Goal: Information Seeking & Learning: Learn about a topic

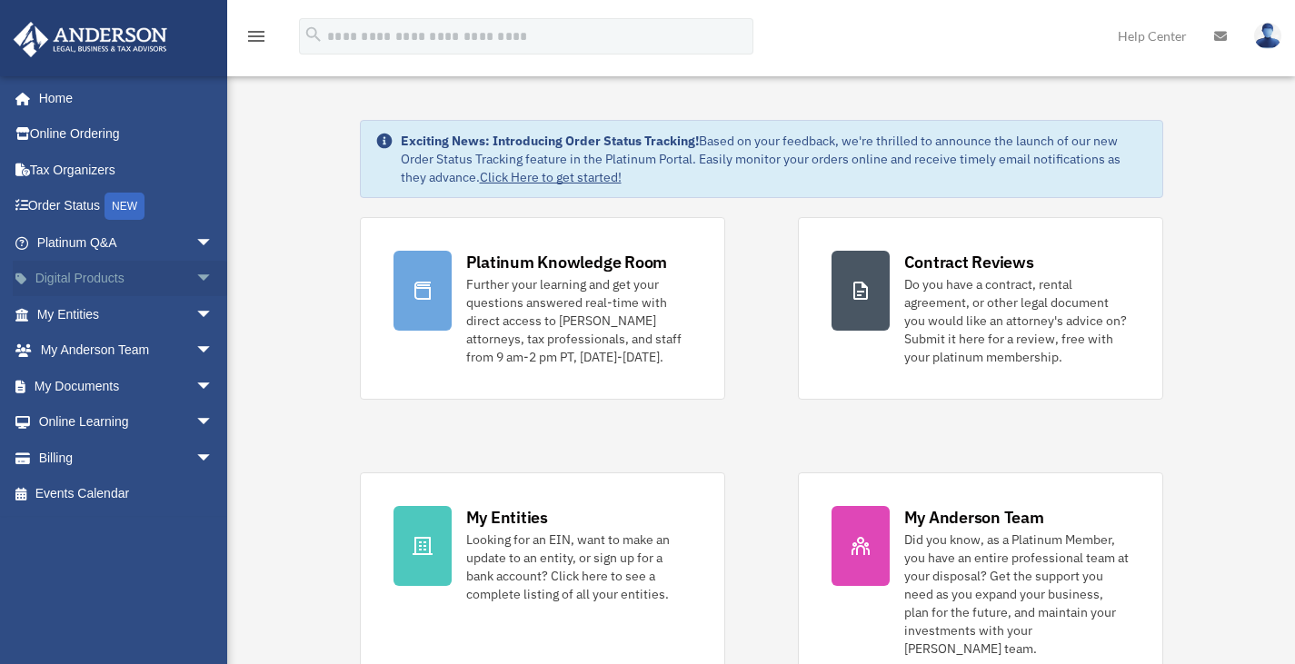
click at [199, 274] on span "arrow_drop_down" at bounding box center [213, 279] width 36 height 37
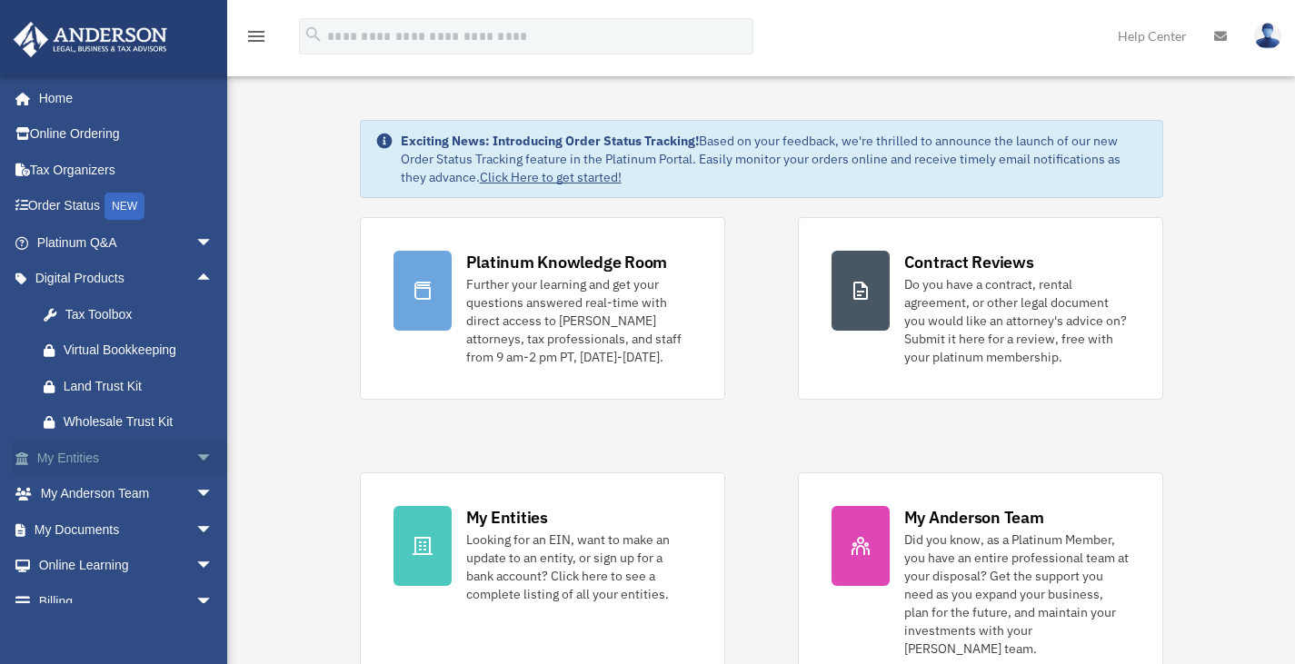
click at [195, 444] on span "arrow_drop_down" at bounding box center [213, 458] width 36 height 37
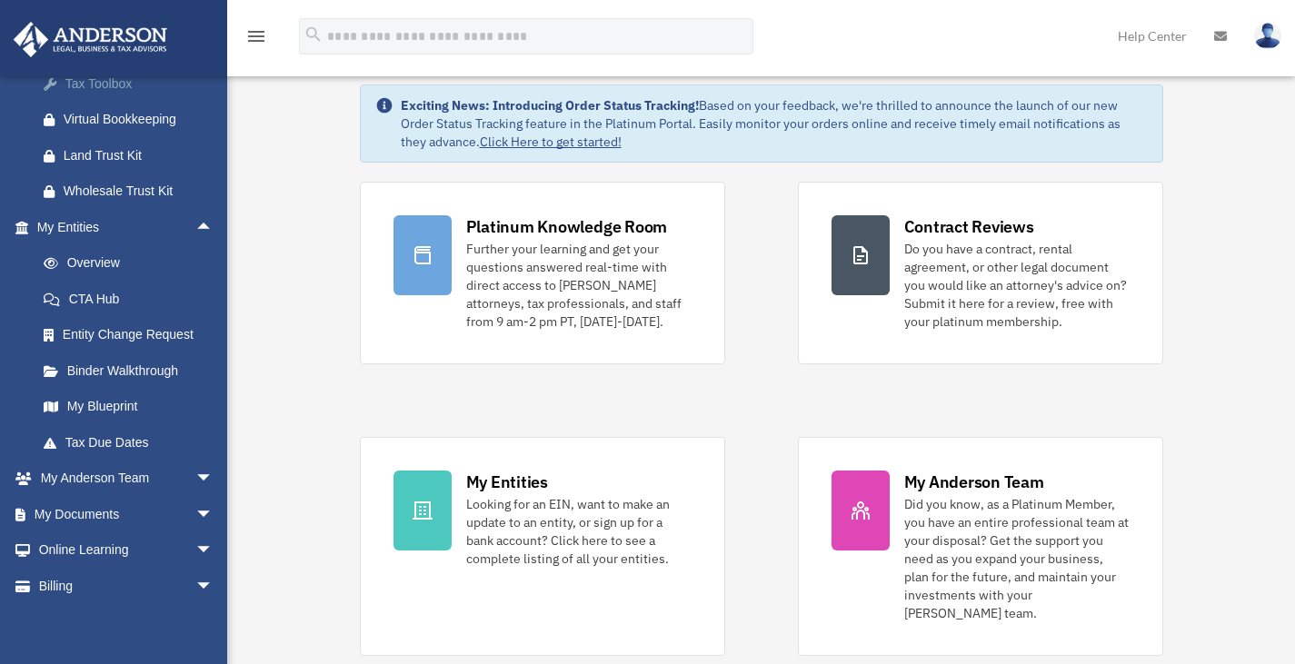
scroll to position [271, 0]
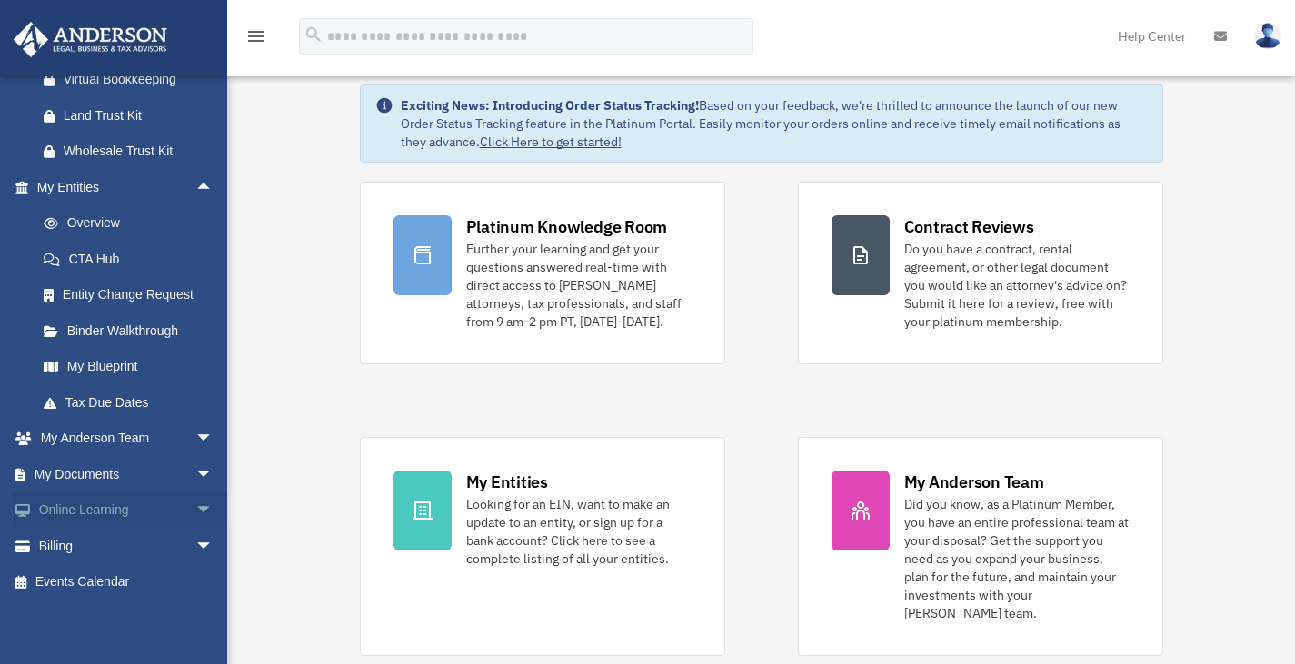
click at [195, 509] on span "arrow_drop_down" at bounding box center [213, 510] width 36 height 37
click at [100, 546] on link "Courses" at bounding box center [132, 546] width 215 height 36
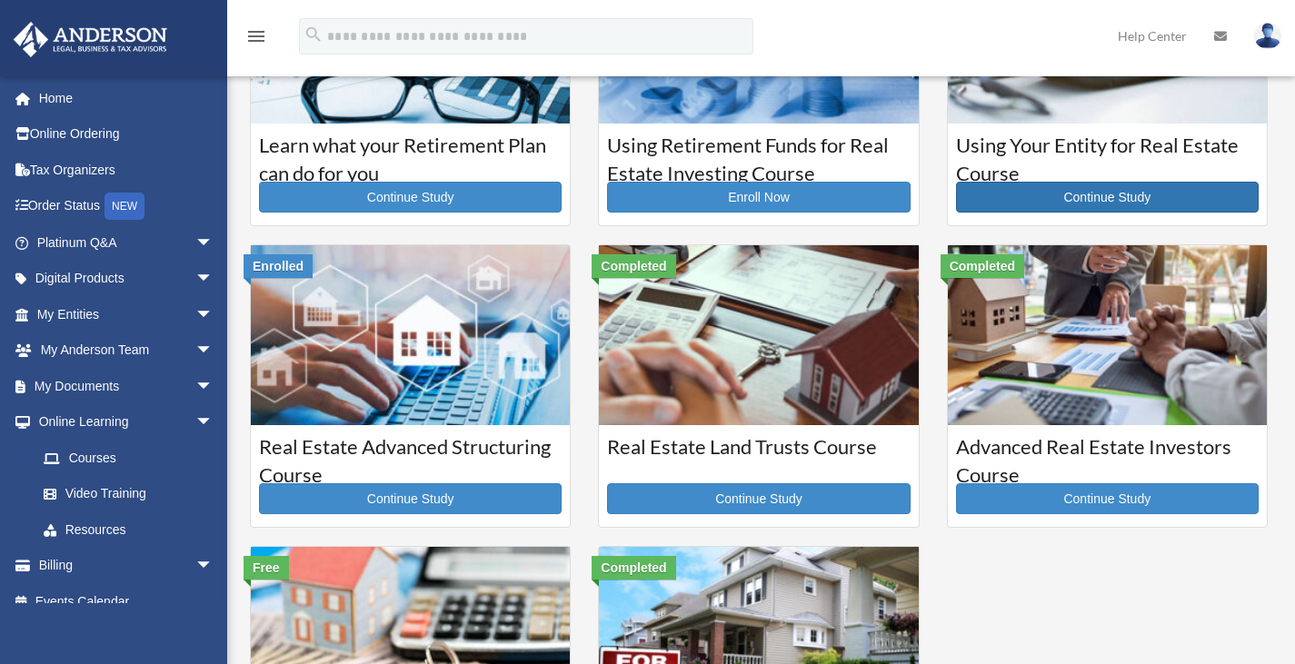
scroll to position [164, 0]
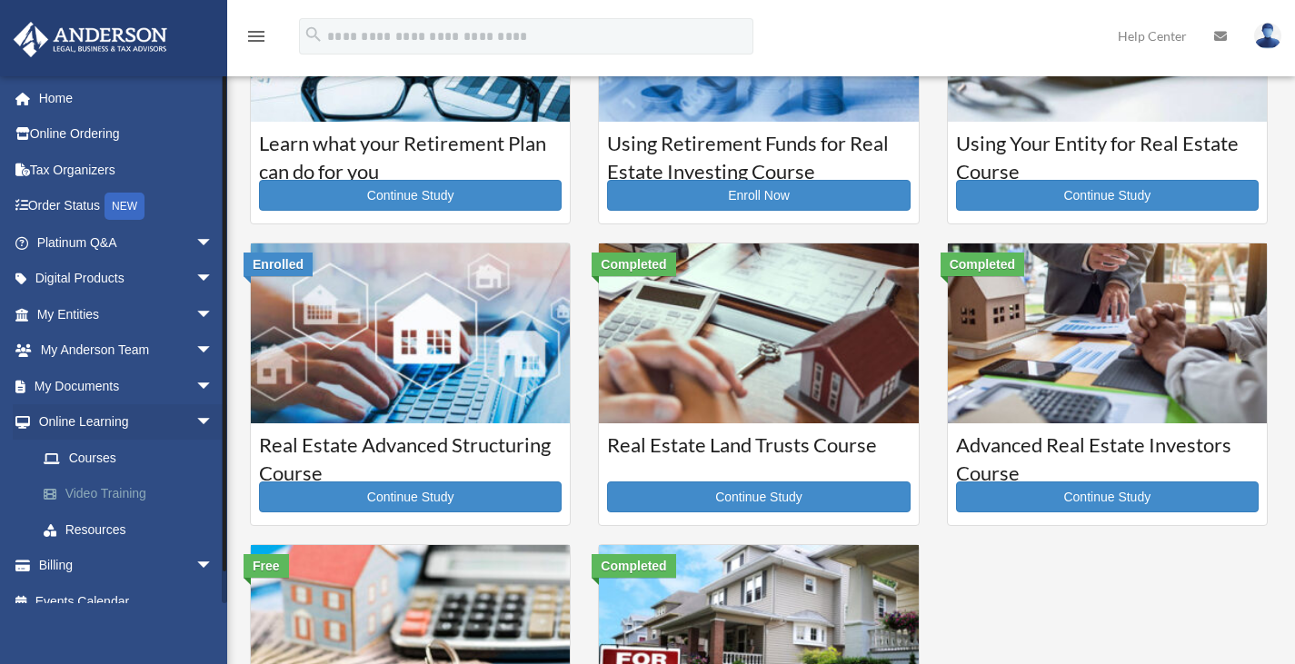
click at [131, 492] on link "Video Training" at bounding box center [132, 494] width 215 height 36
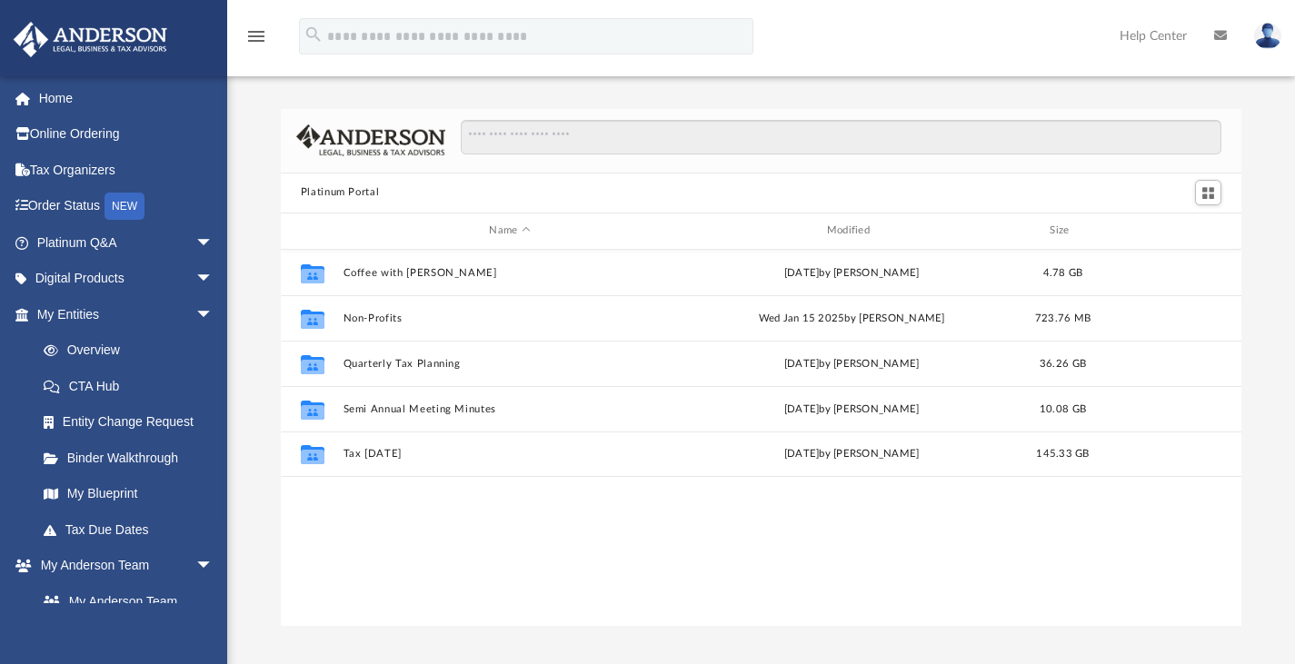
scroll to position [399, 947]
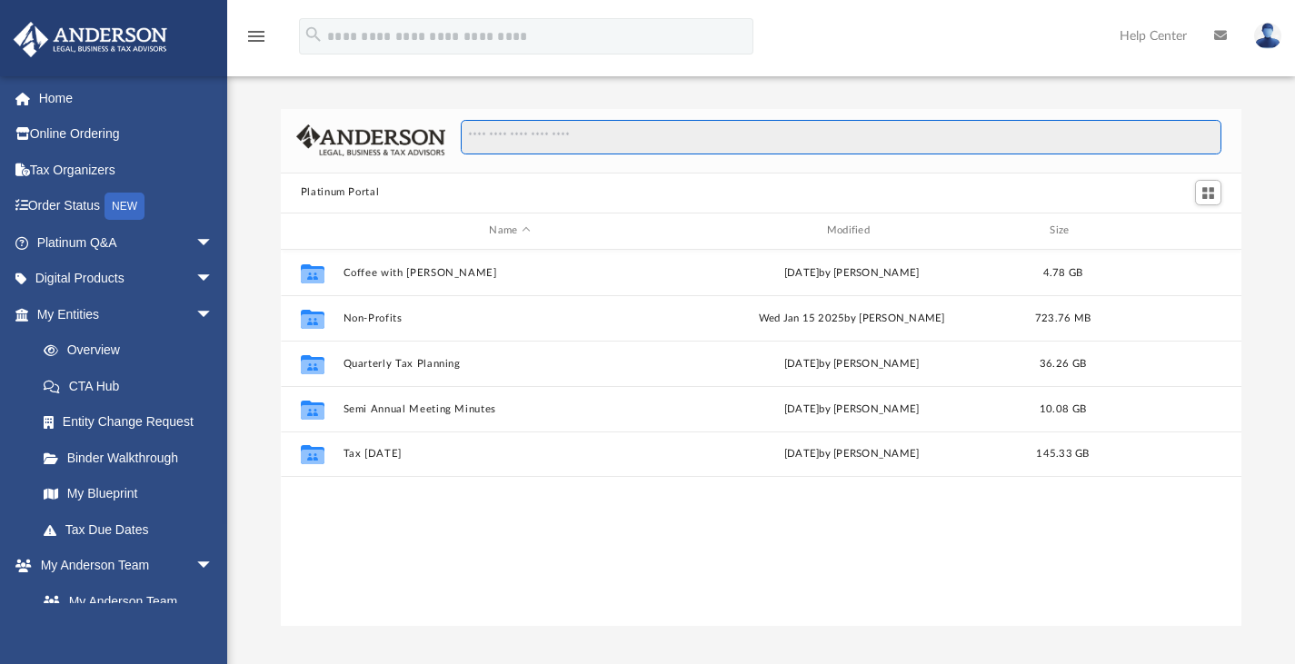
click at [621, 144] on input "Search files and folders" at bounding box center [841, 137] width 761 height 35
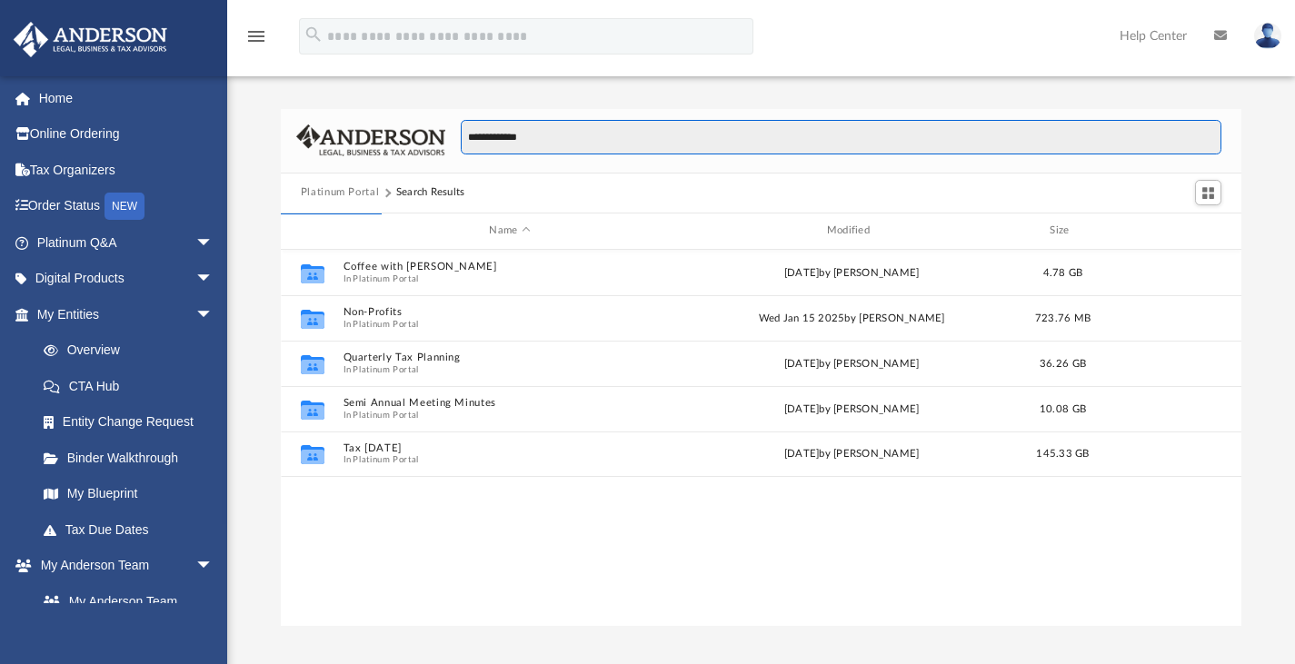
type input "**********"
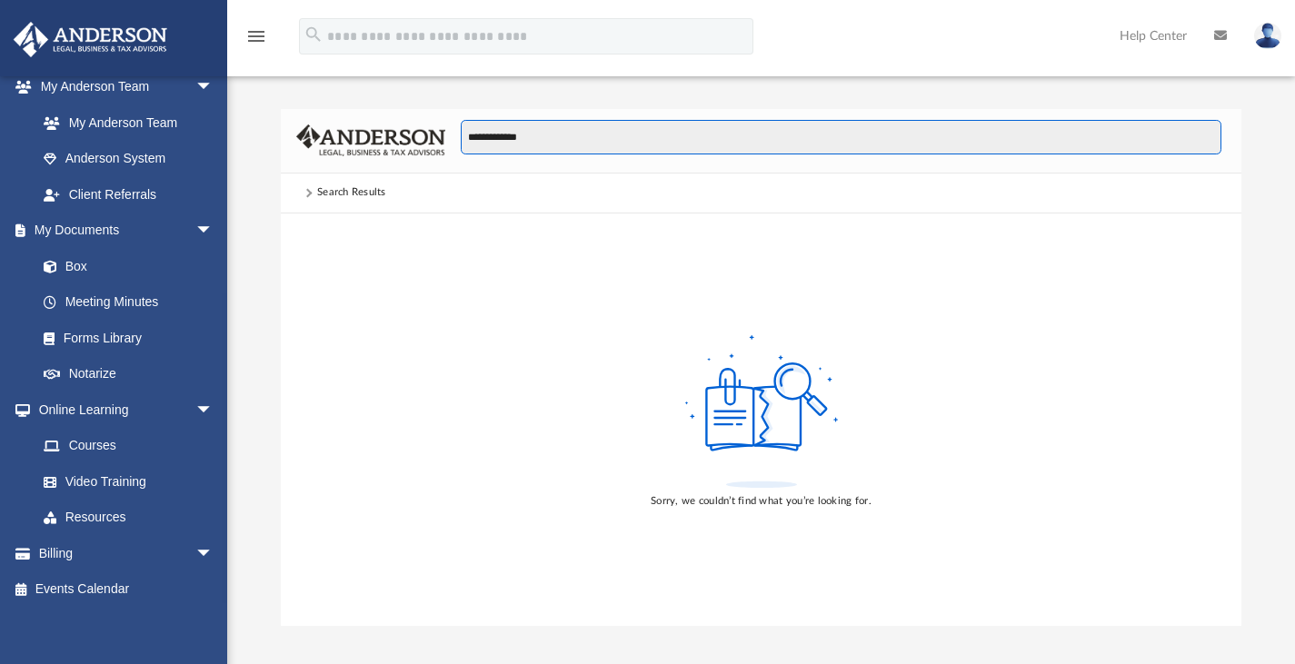
scroll to position [486, 0]
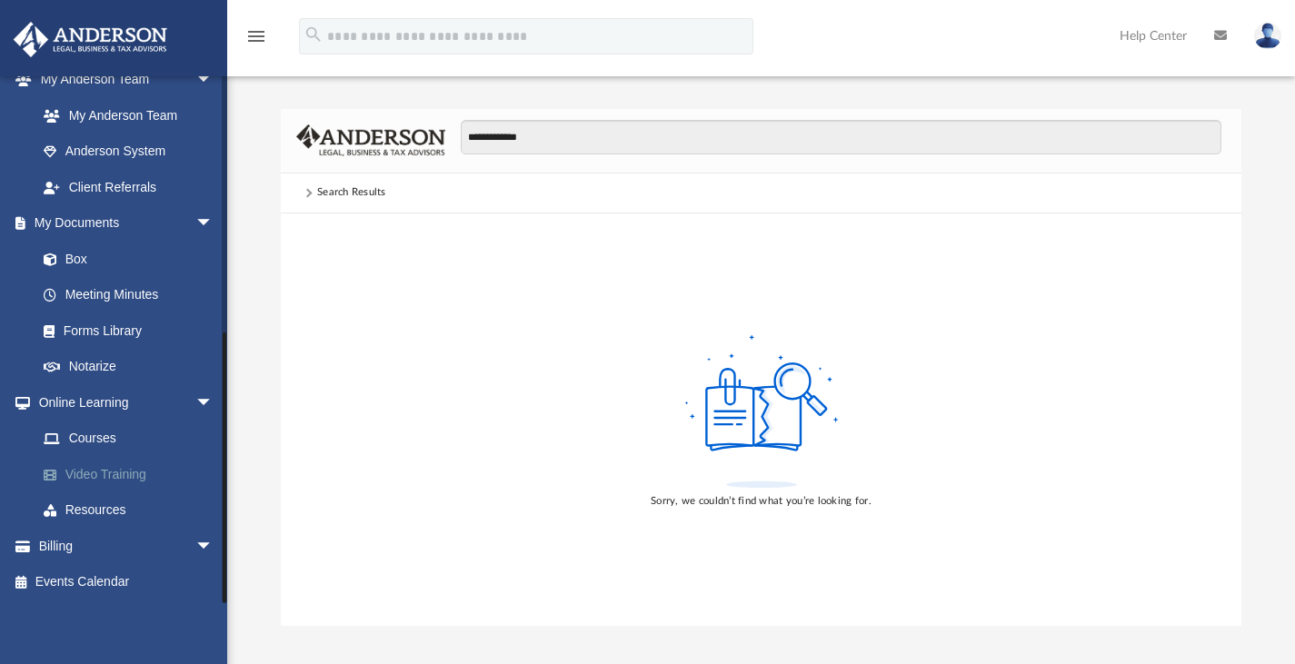
click at [112, 466] on link "Video Training" at bounding box center [132, 474] width 215 height 36
click at [108, 501] on link "Resources" at bounding box center [132, 510] width 215 height 36
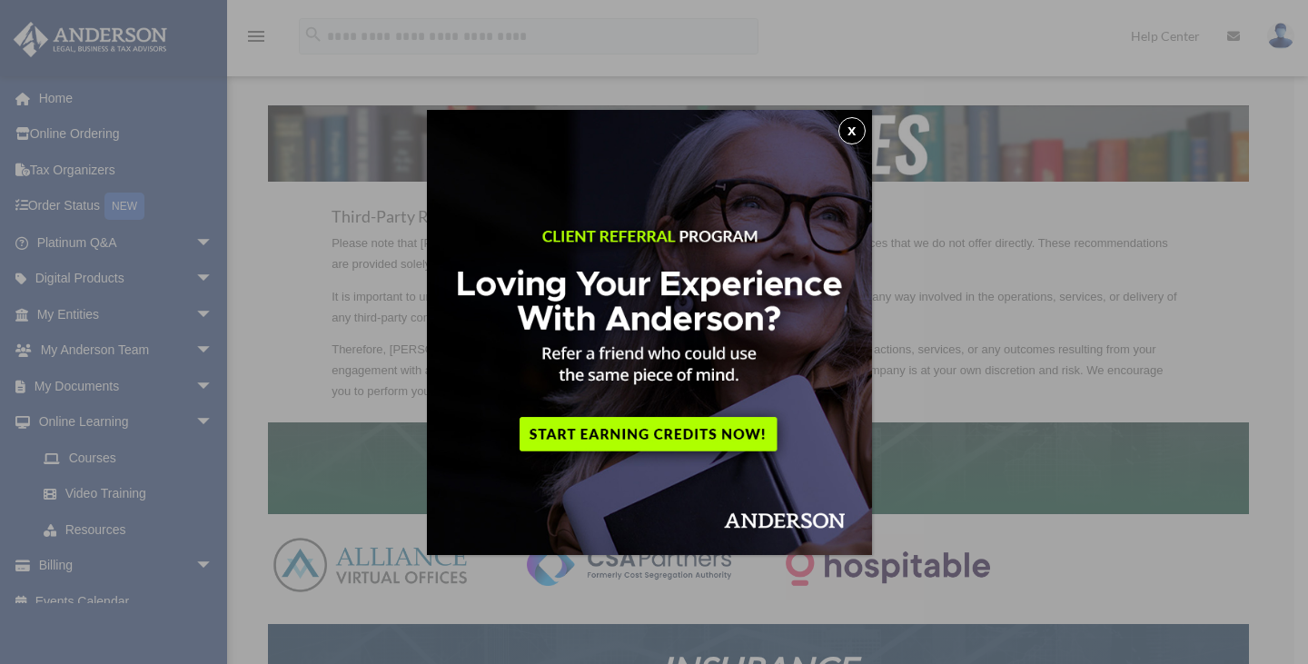
click at [860, 134] on button "x" at bounding box center [852, 130] width 27 height 27
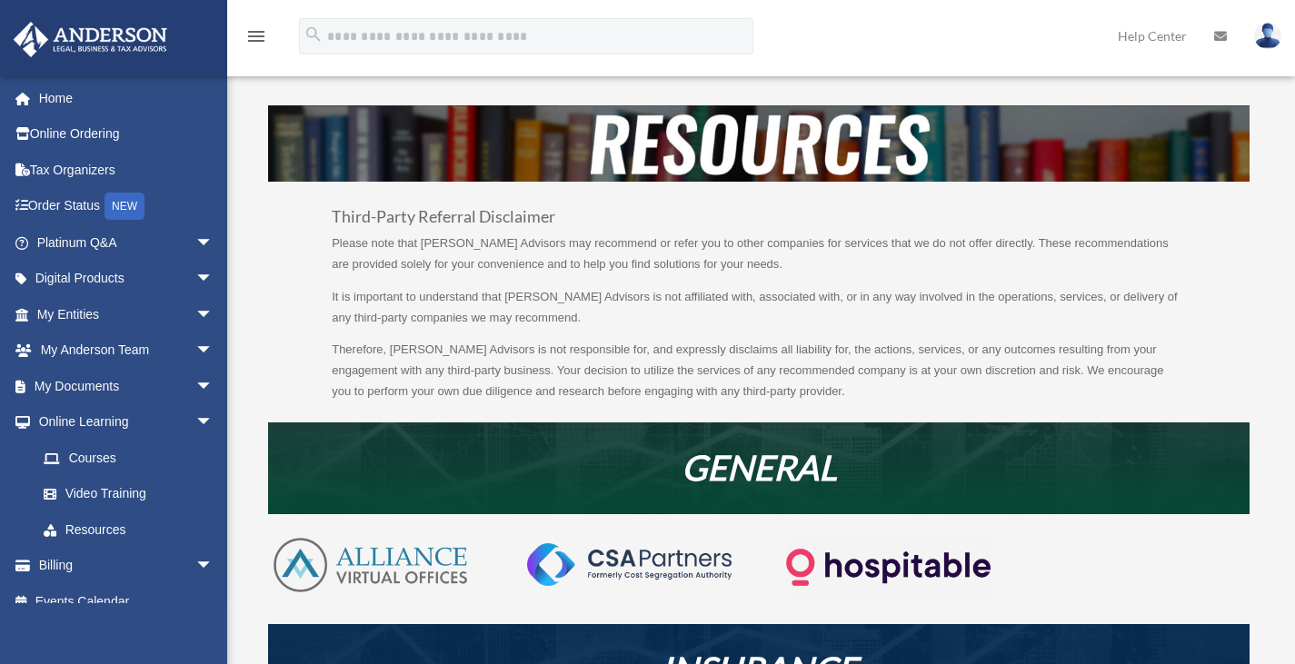
scroll to position [20, 0]
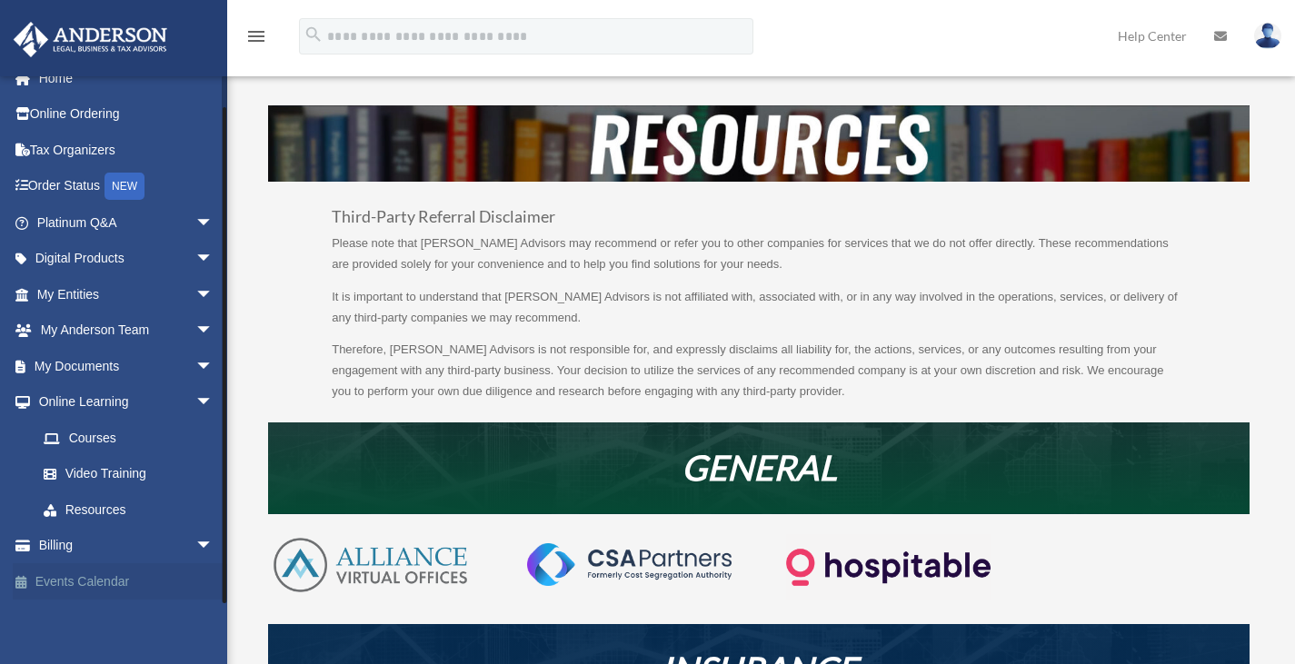
click at [107, 584] on link "Events Calendar" at bounding box center [127, 581] width 228 height 36
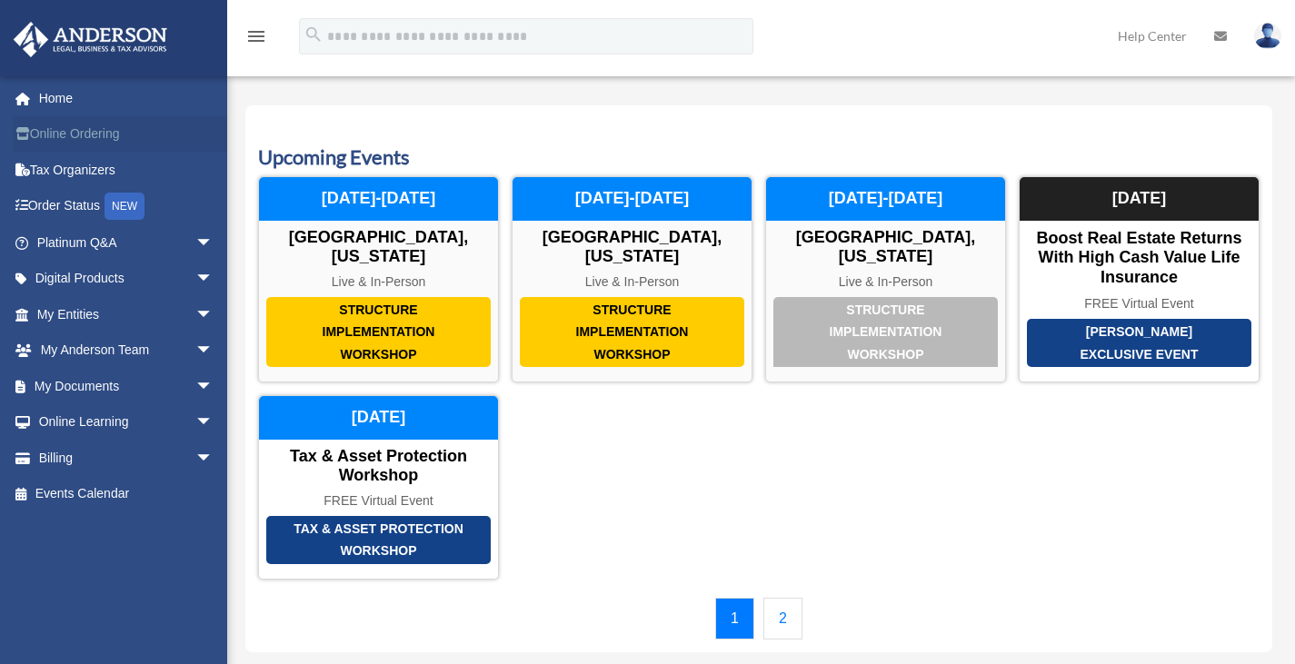
click at [85, 144] on link "Online Ordering" at bounding box center [127, 134] width 228 height 36
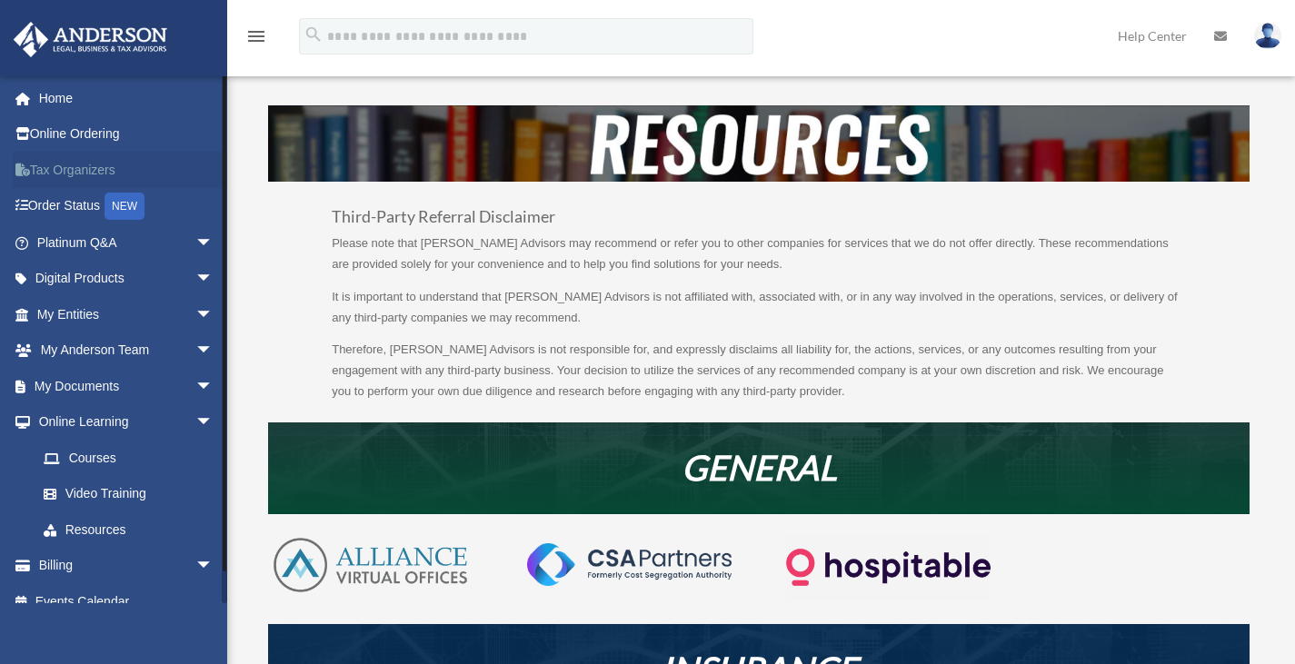
click at [91, 168] on link "Tax Organizers" at bounding box center [127, 170] width 228 height 36
click at [195, 248] on span "arrow_drop_down" at bounding box center [213, 242] width 36 height 37
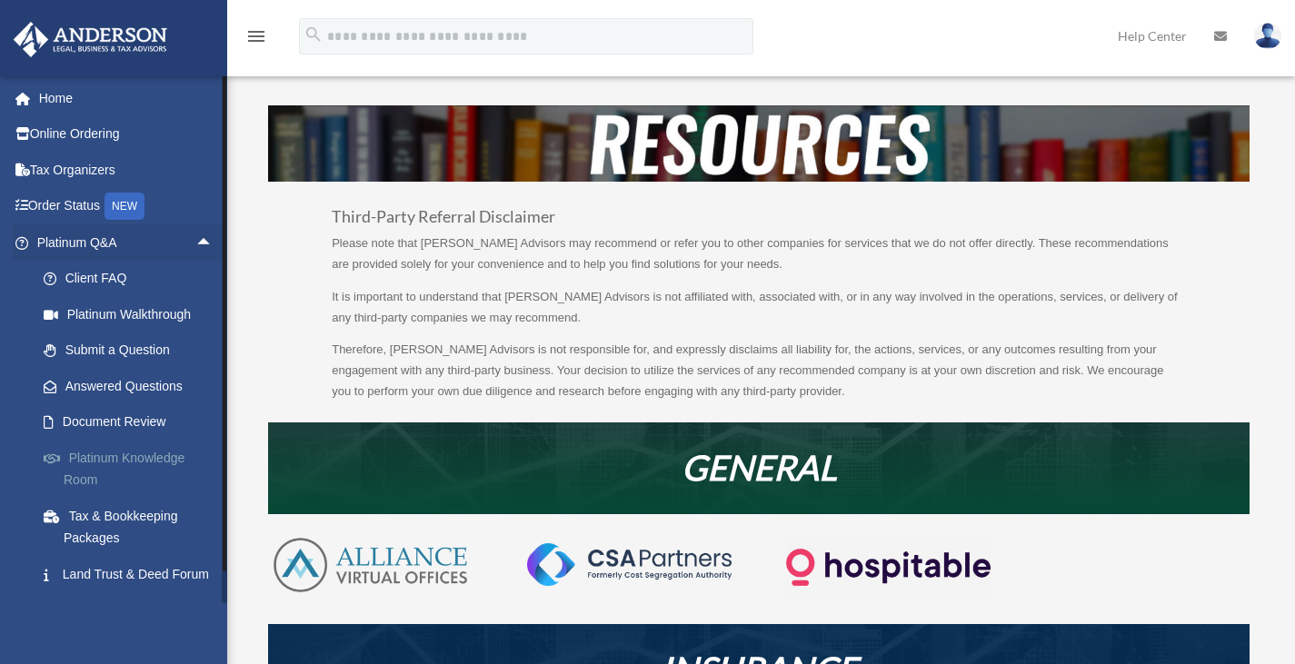
click at [168, 463] on link "Platinum Knowledge Room" at bounding box center [132, 469] width 215 height 58
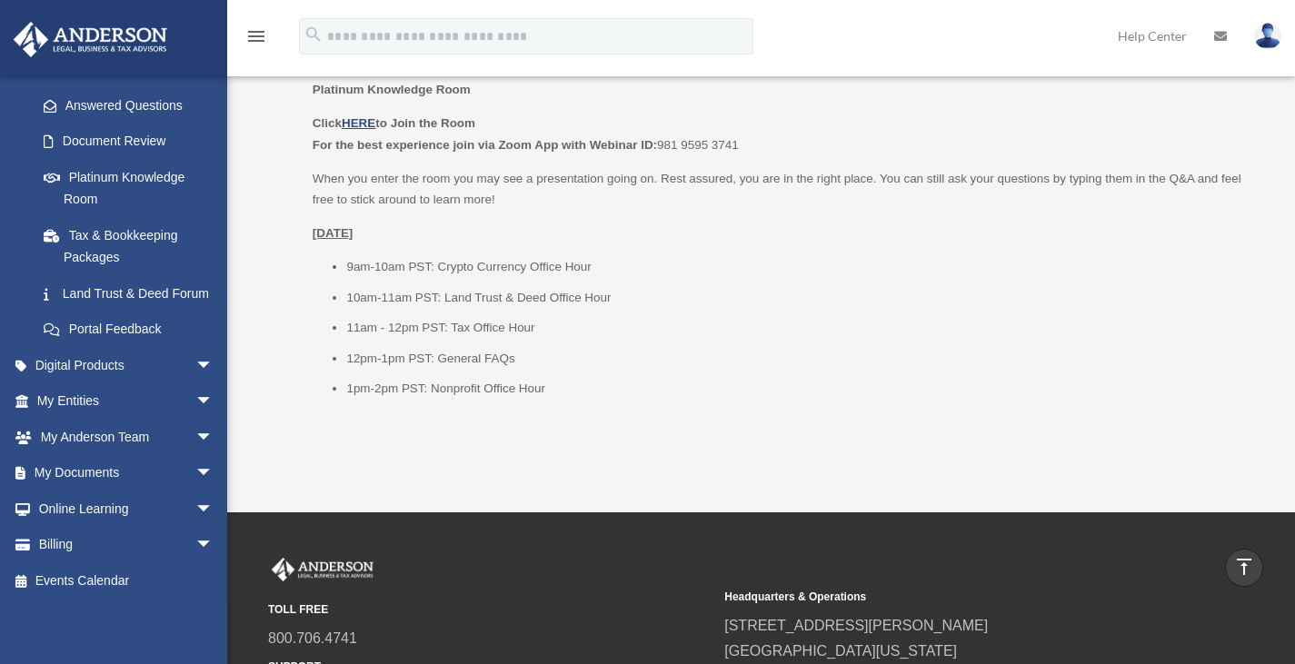
scroll to position [302, 0]
click at [195, 367] on span "arrow_drop_down" at bounding box center [213, 365] width 36 height 37
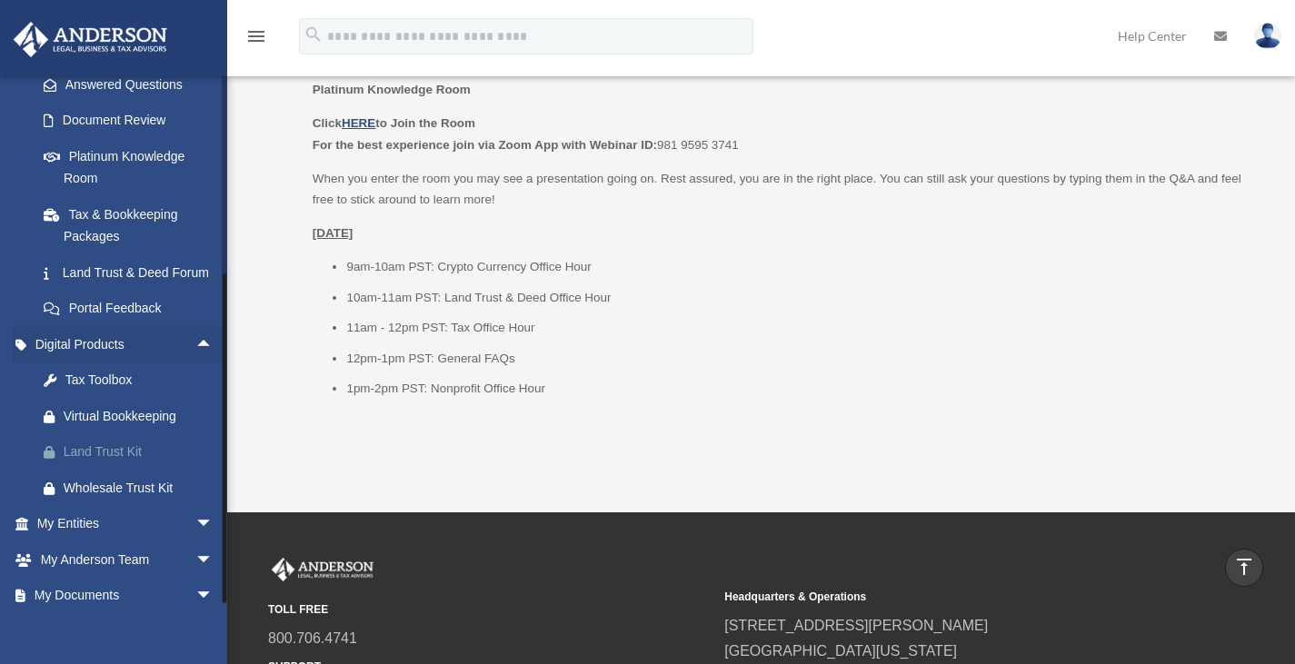
click at [144, 463] on div "Land Trust Kit" at bounding box center [141, 452] width 154 height 23
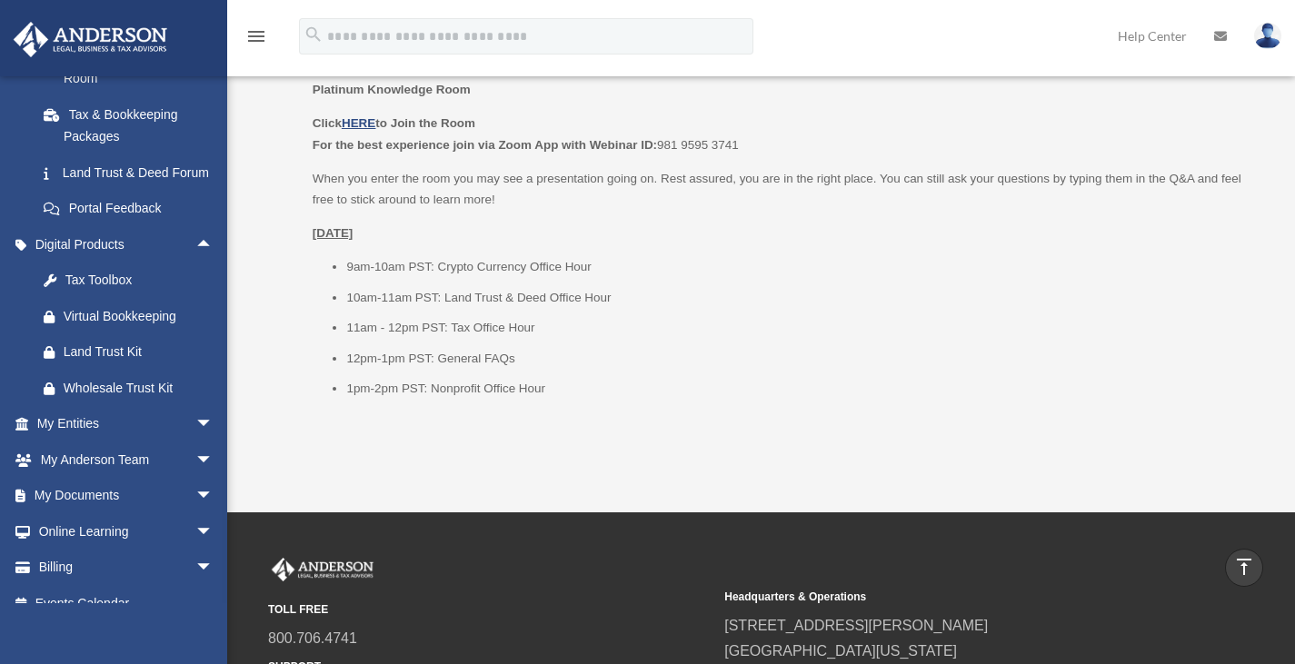
scroll to position [445, 0]
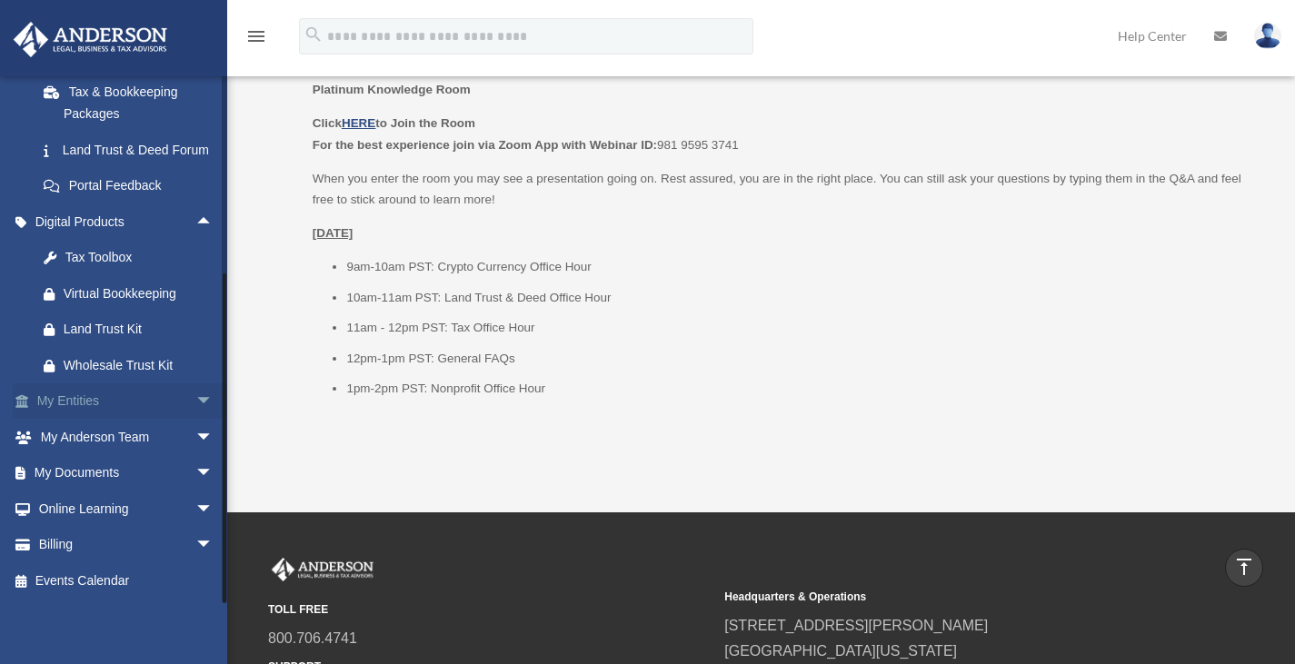
click at [198, 400] on span "arrow_drop_down" at bounding box center [213, 401] width 36 height 37
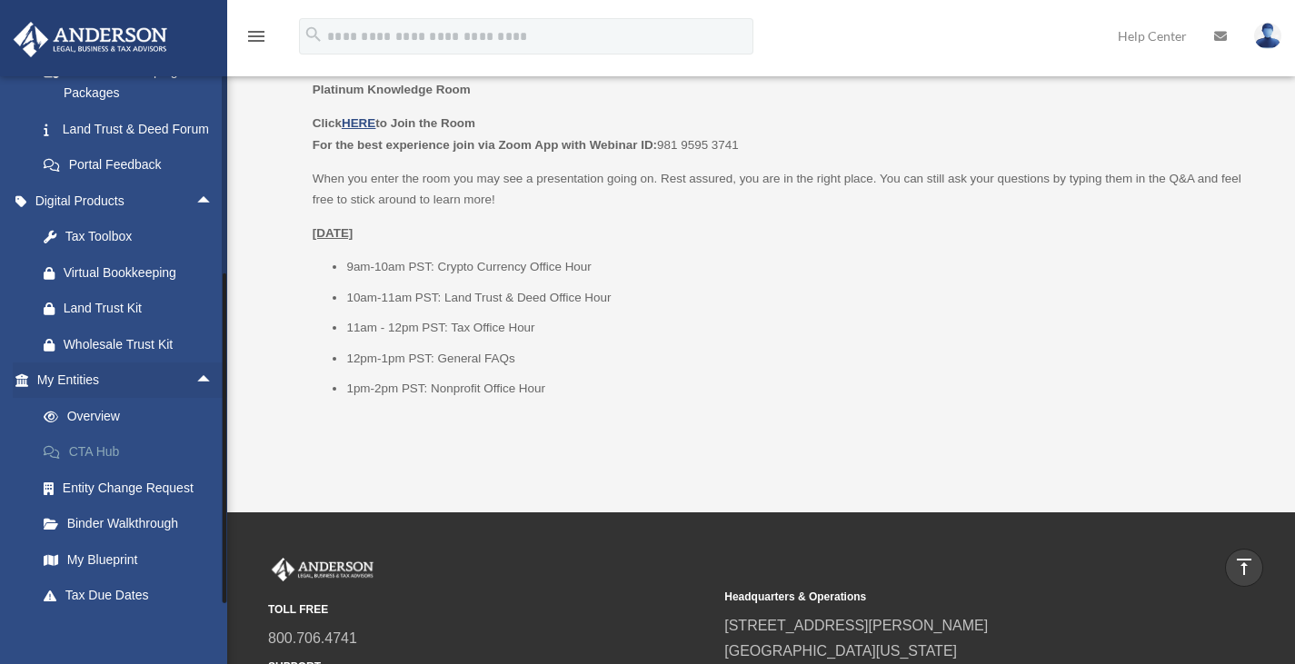
click at [107, 468] on link "CTA Hub" at bounding box center [132, 452] width 215 height 36
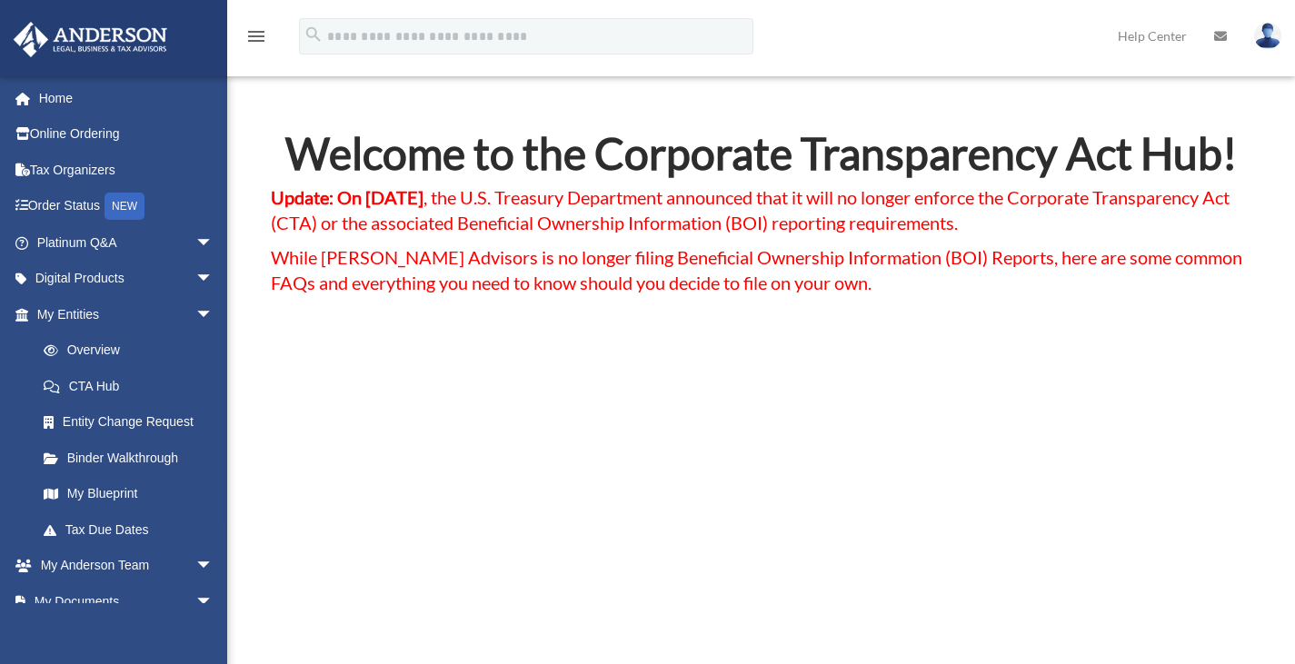
scroll to position [127, 0]
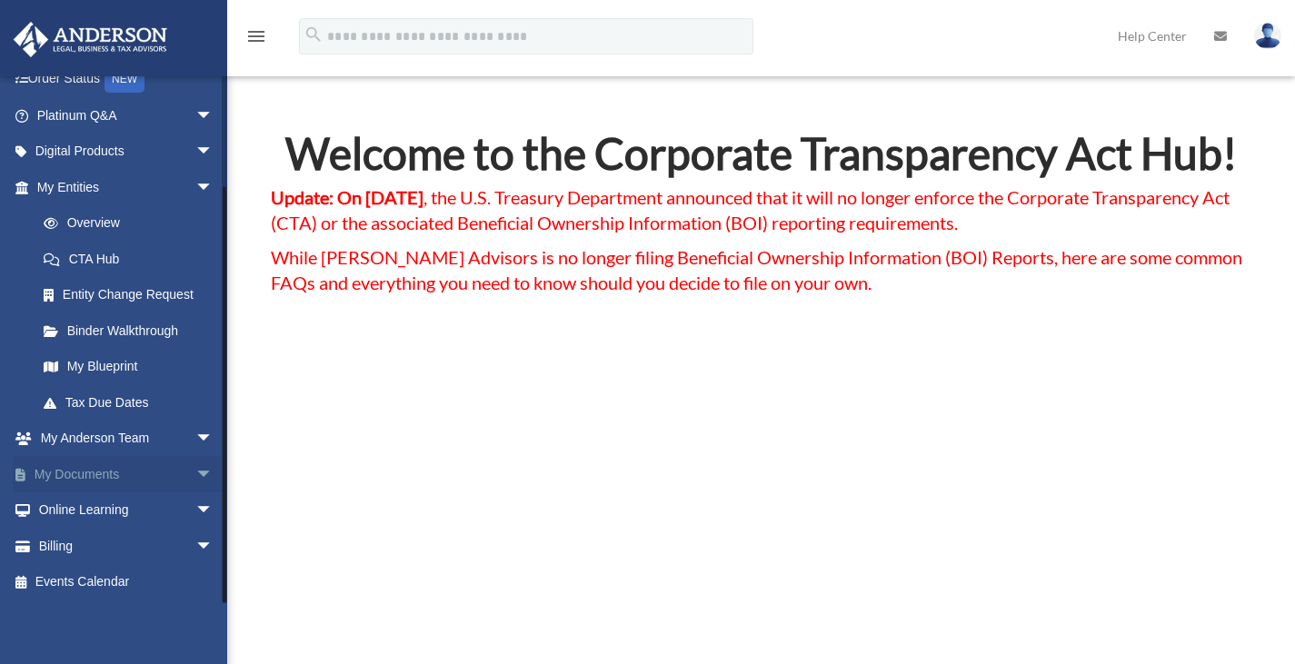
click at [195, 463] on span "arrow_drop_down" at bounding box center [213, 474] width 36 height 37
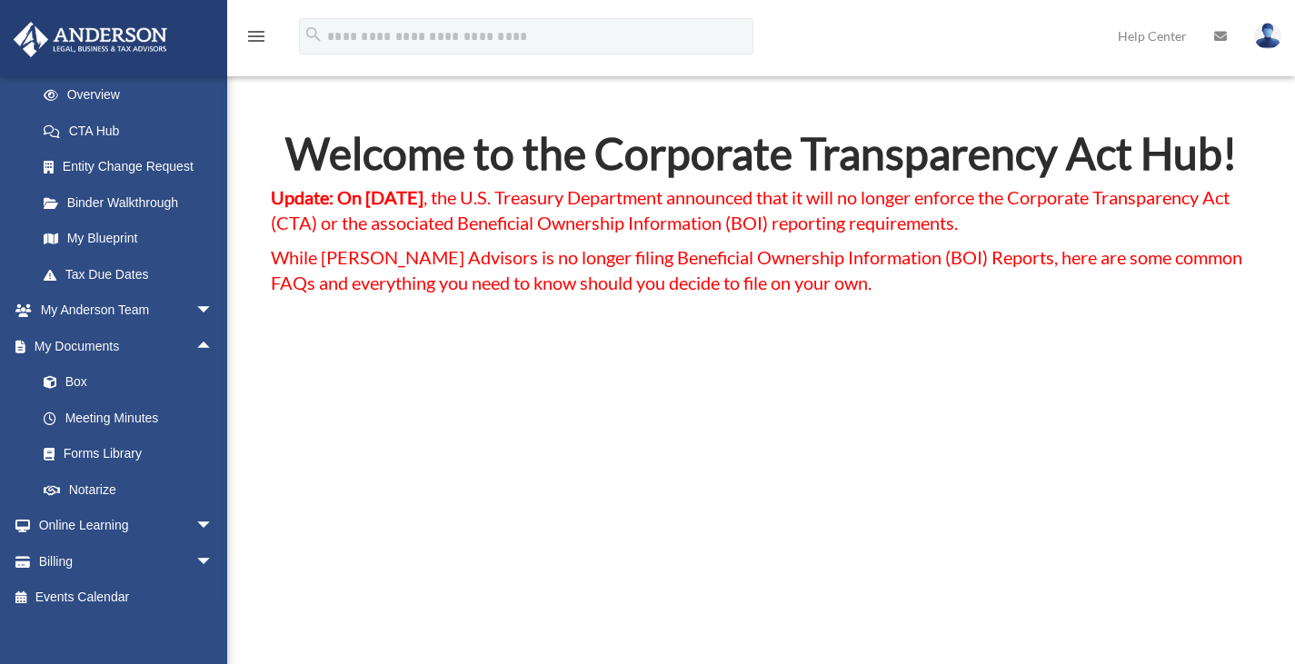
scroll to position [271, 0]
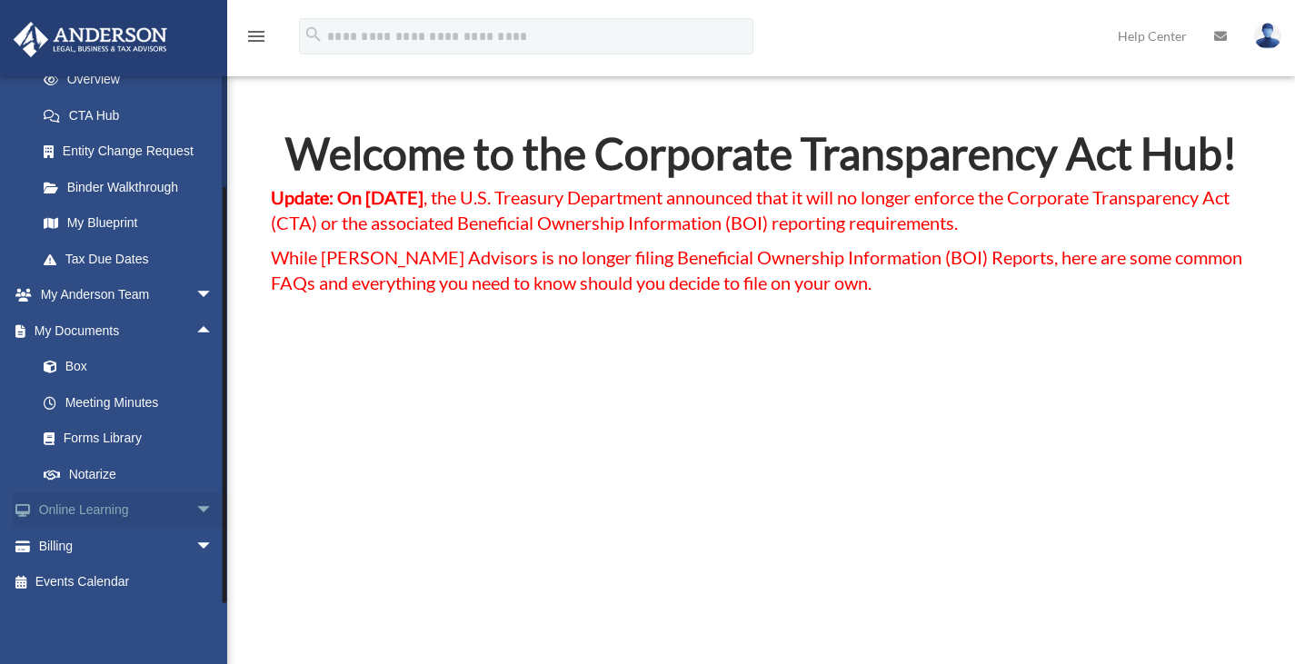
click at [195, 508] on span "arrow_drop_down" at bounding box center [213, 510] width 36 height 37
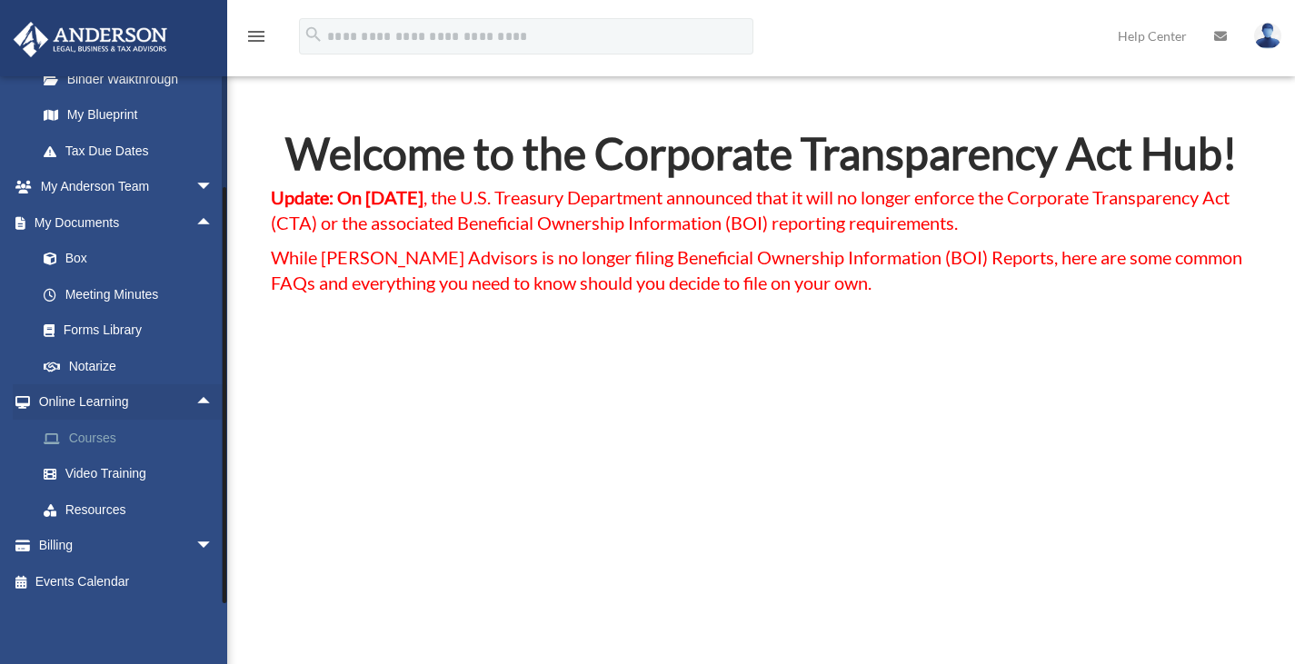
click at [99, 445] on link "Courses" at bounding box center [132, 438] width 215 height 36
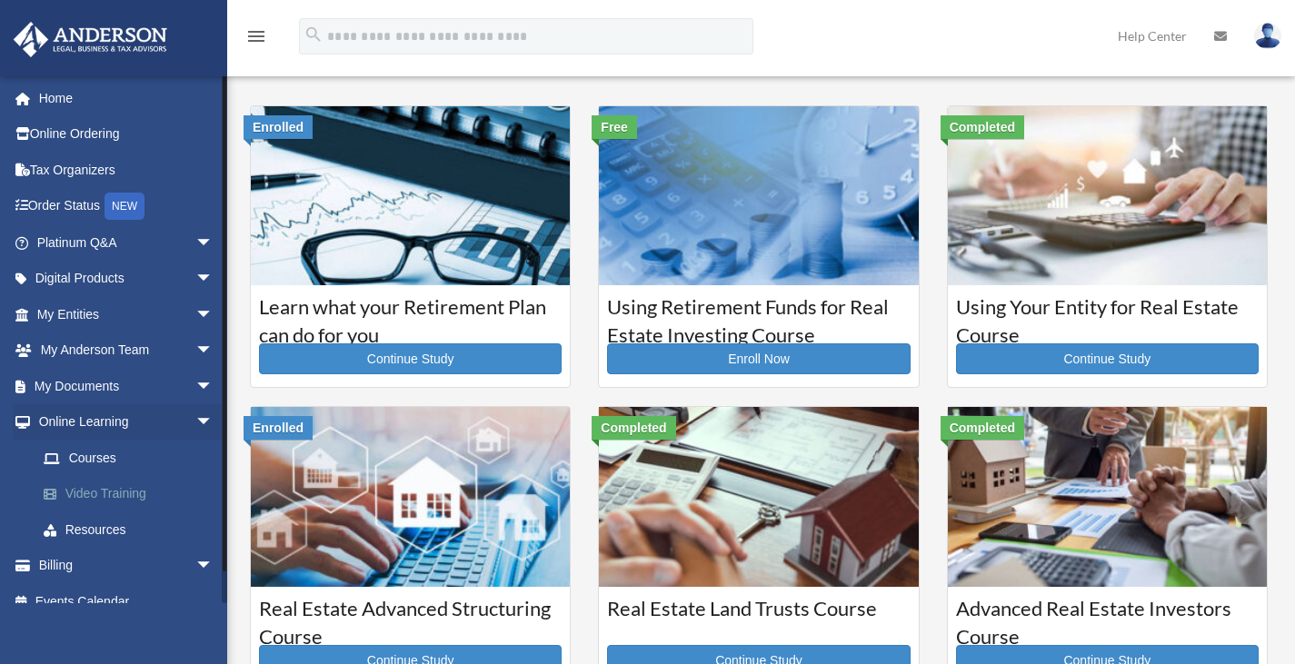
click at [122, 494] on link "Video Training" at bounding box center [132, 494] width 215 height 36
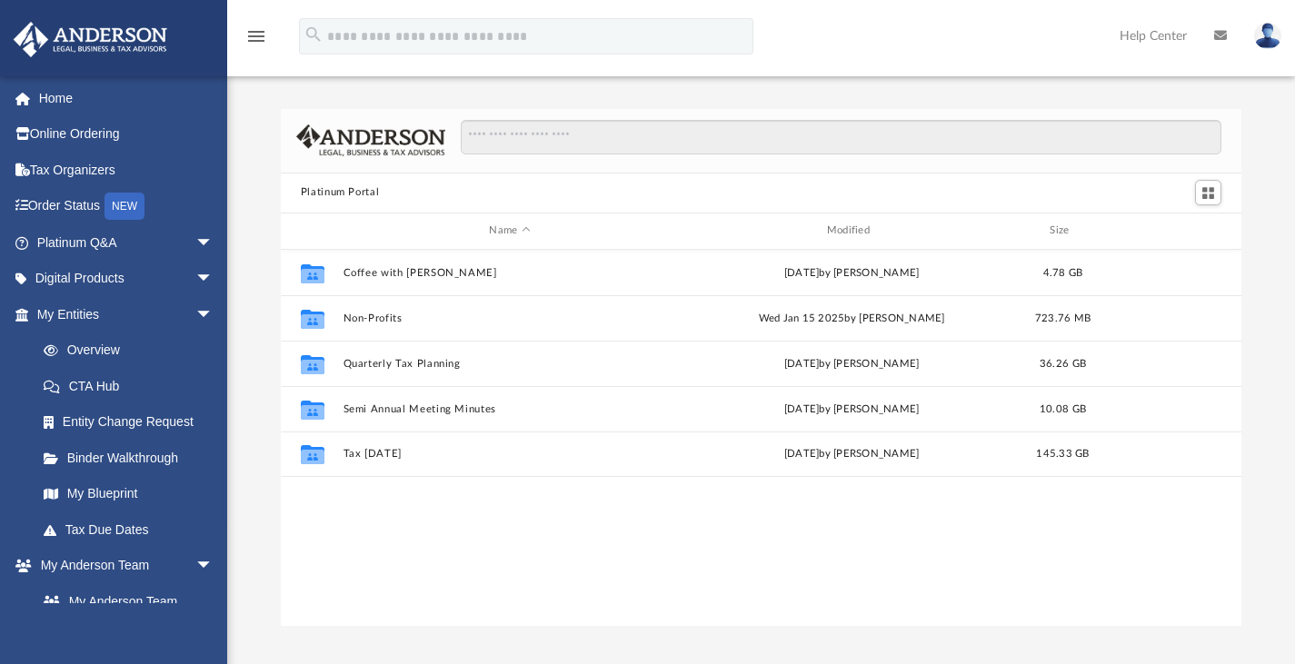
scroll to position [399, 947]
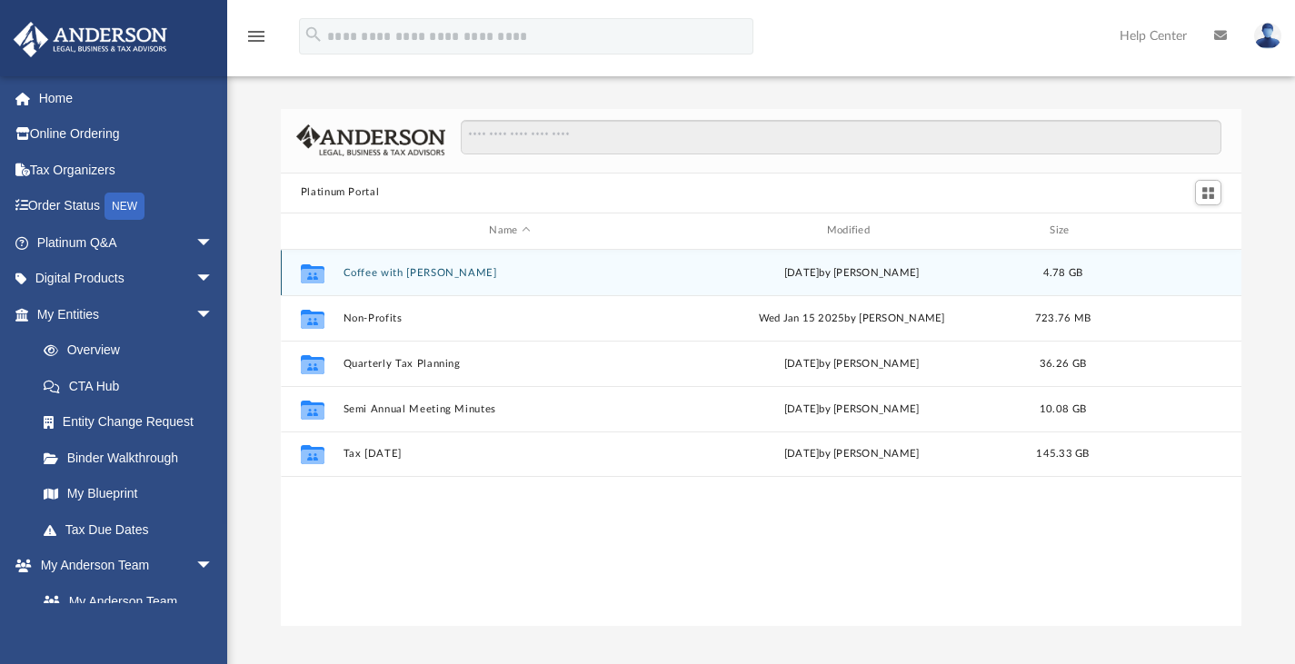
click at [412, 274] on button "Coffee with [PERSON_NAME]" at bounding box center [509, 272] width 333 height 12
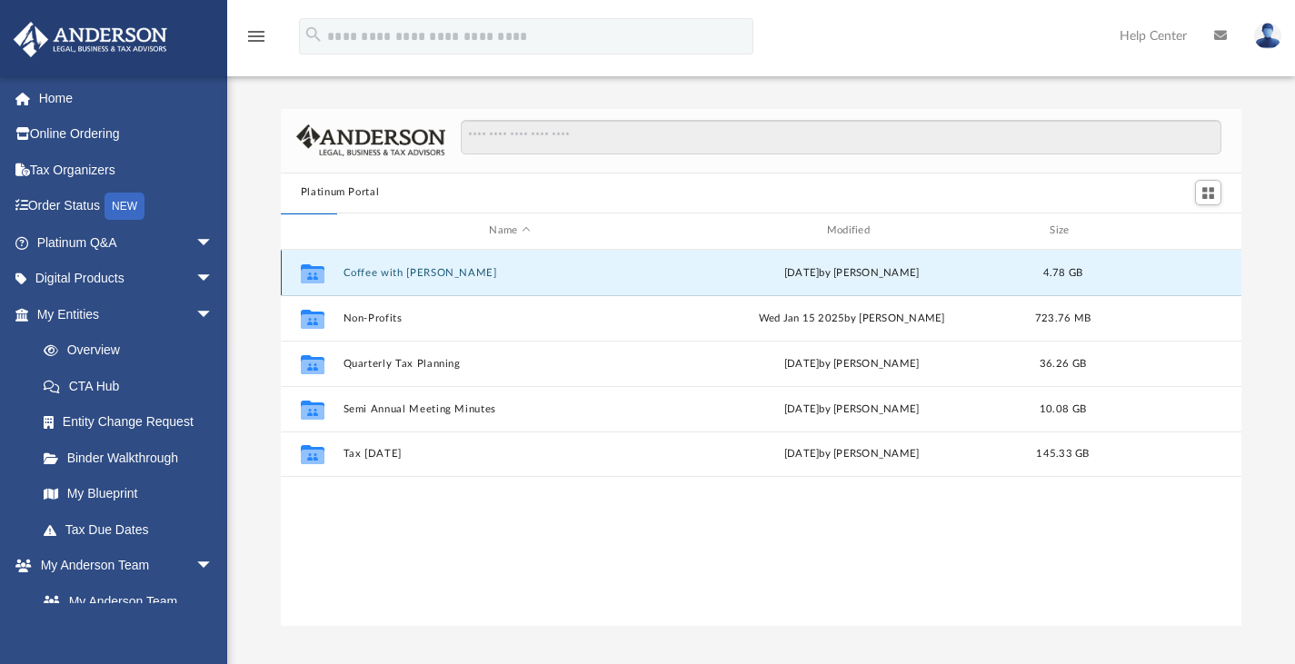
click at [412, 274] on button "Coffee with [PERSON_NAME]" at bounding box center [509, 272] width 333 height 12
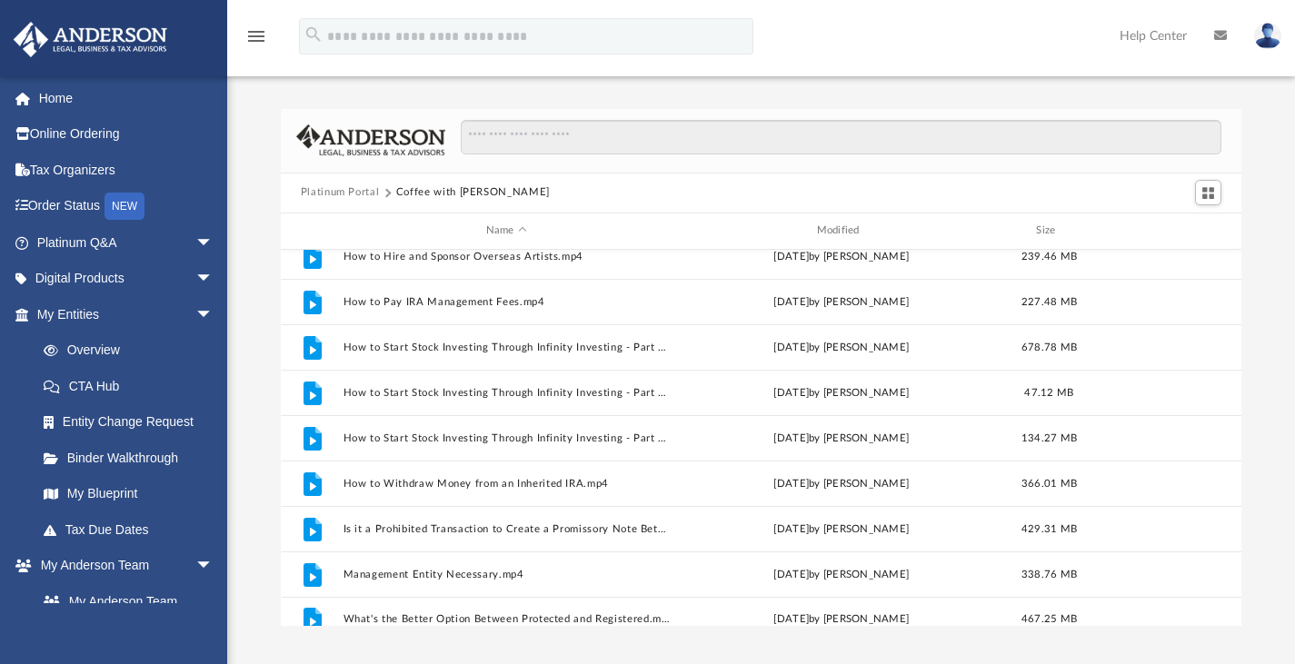
scroll to position [350, 0]
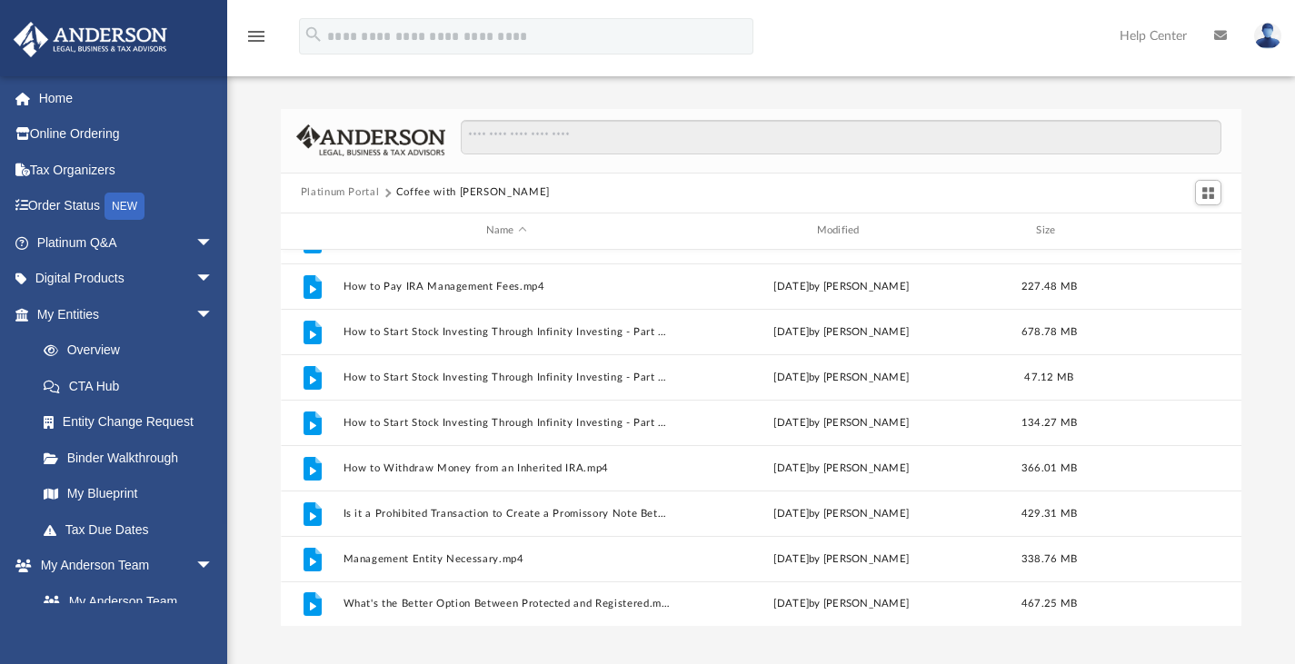
click at [372, 189] on button "Platinum Portal" at bounding box center [340, 192] width 79 height 16
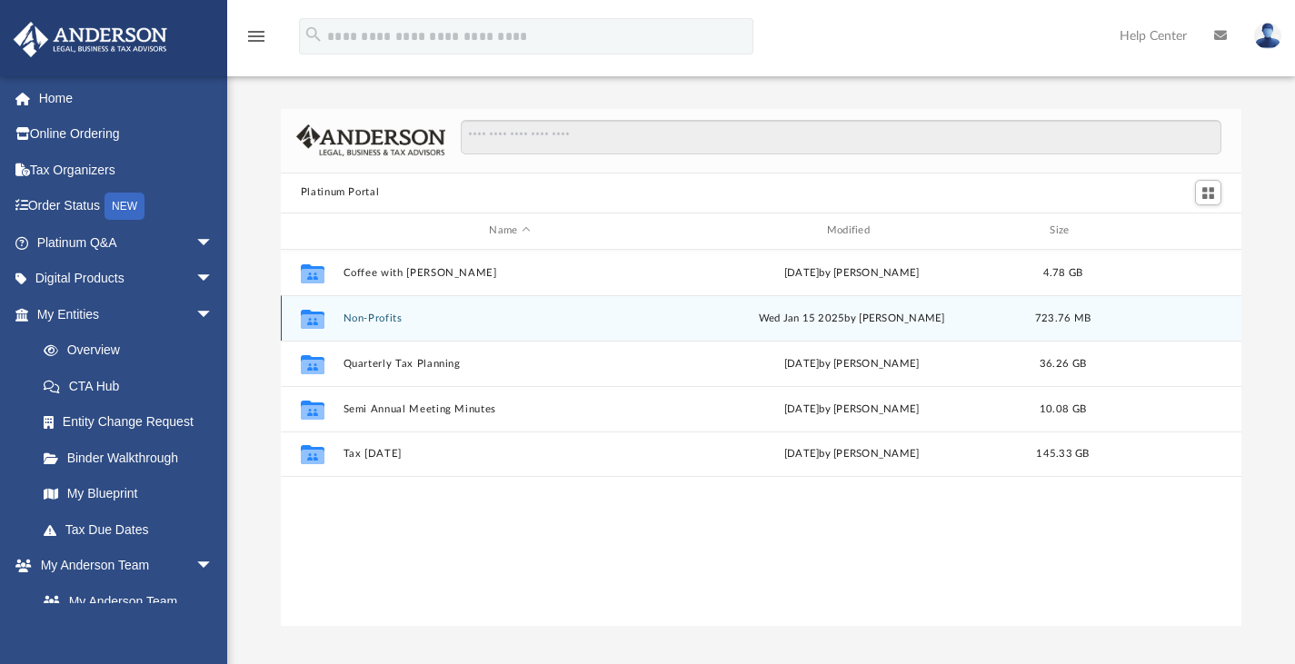
click at [387, 325] on div "Collaborated Folder Non-Profits [DATE] by [PERSON_NAME] 723.76 MB" at bounding box center [761, 317] width 961 height 45
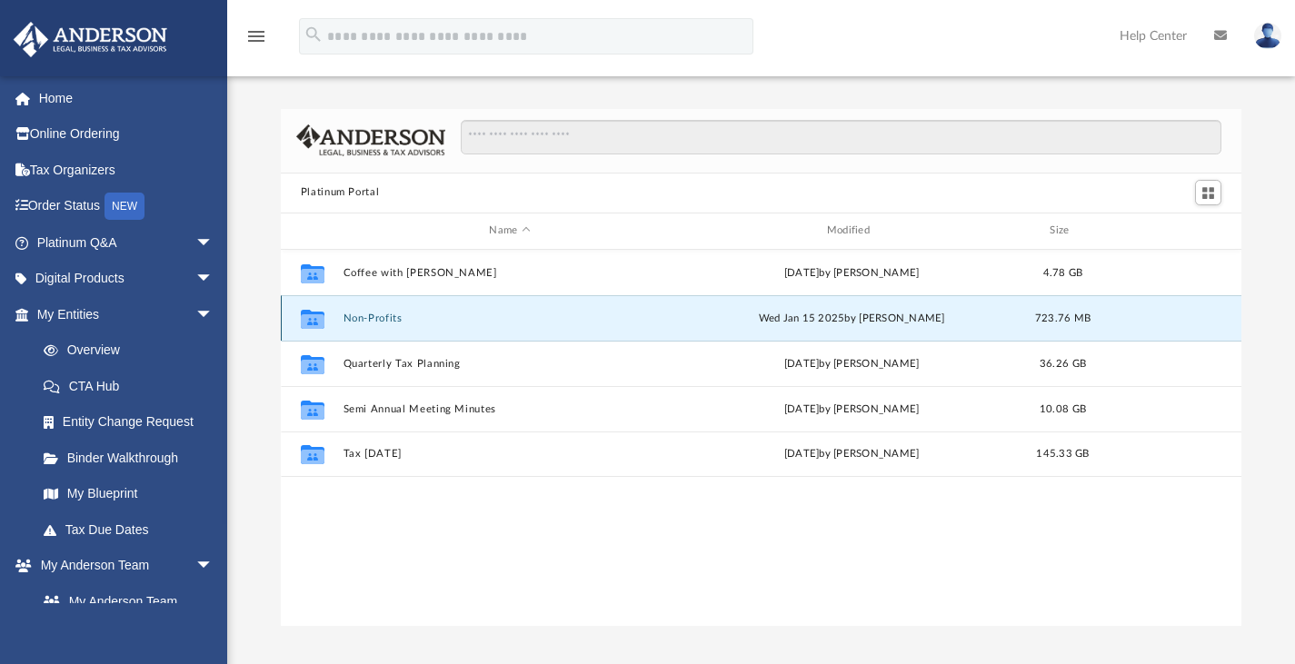
click at [383, 306] on div "Collaborated Folder Non-Profits [DATE] by [PERSON_NAME] 723.76 MB" at bounding box center [761, 317] width 961 height 45
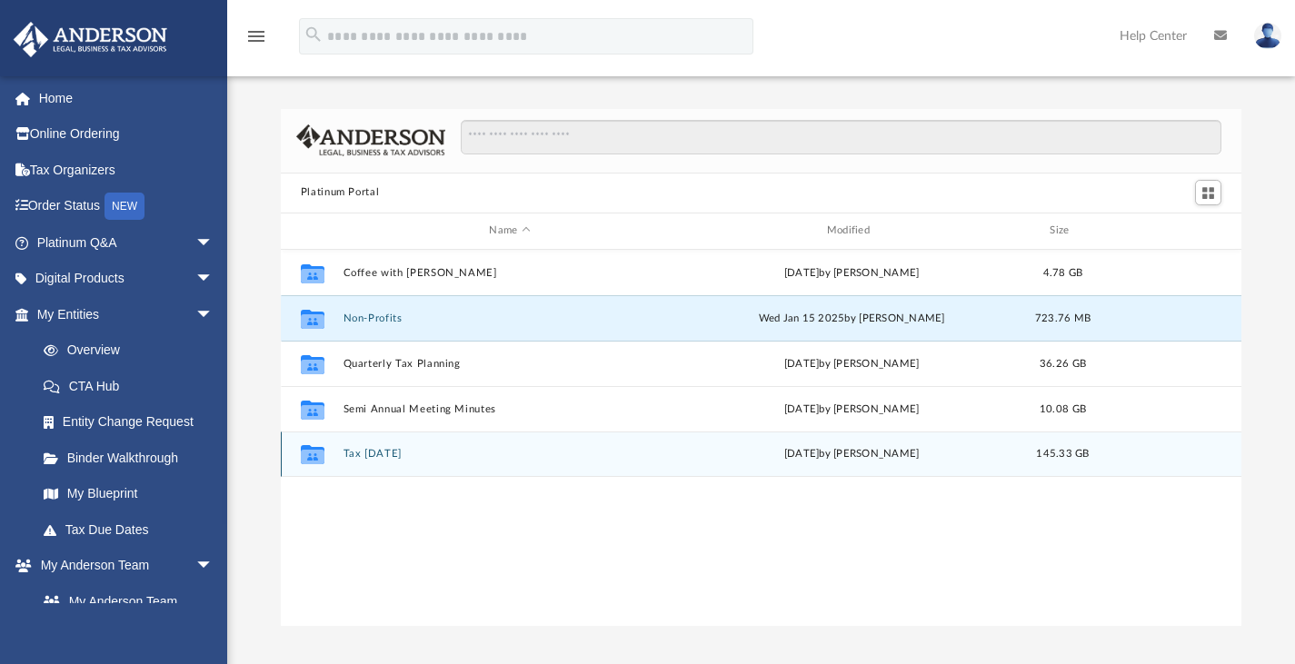
click at [376, 455] on button "Tax [DATE]" at bounding box center [509, 454] width 333 height 12
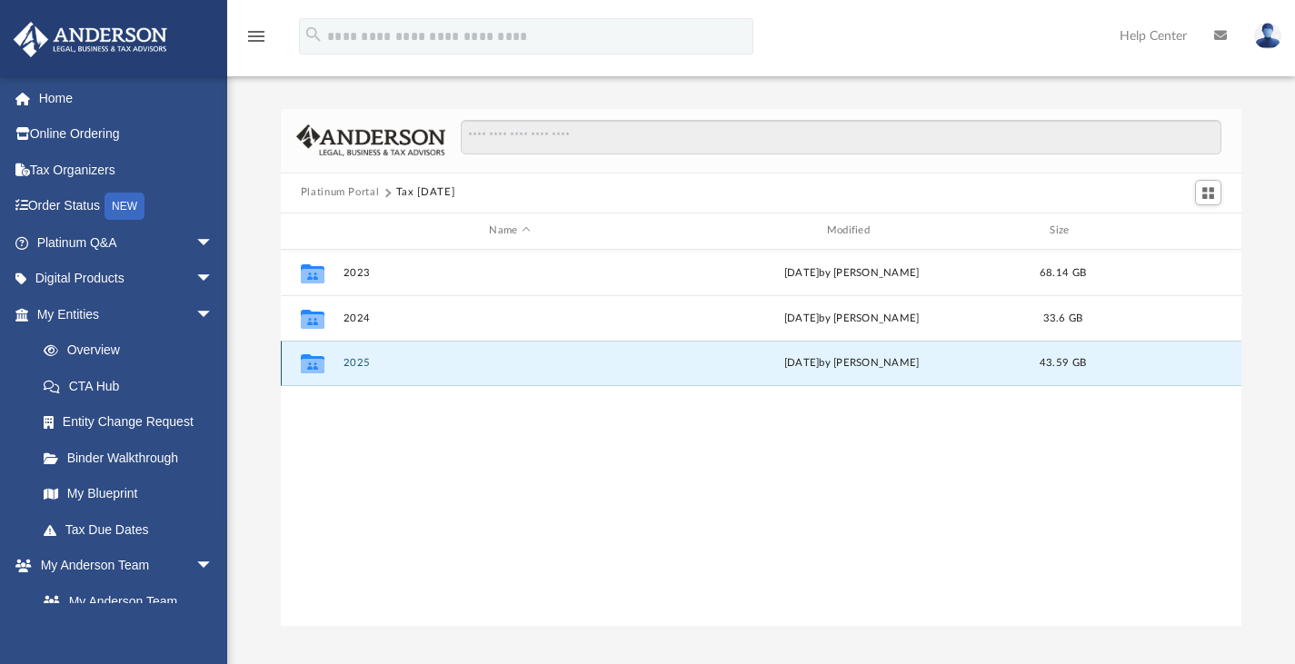
click at [351, 366] on button "2025" at bounding box center [509, 363] width 333 height 12
